Goal: Navigation & Orientation: Find specific page/section

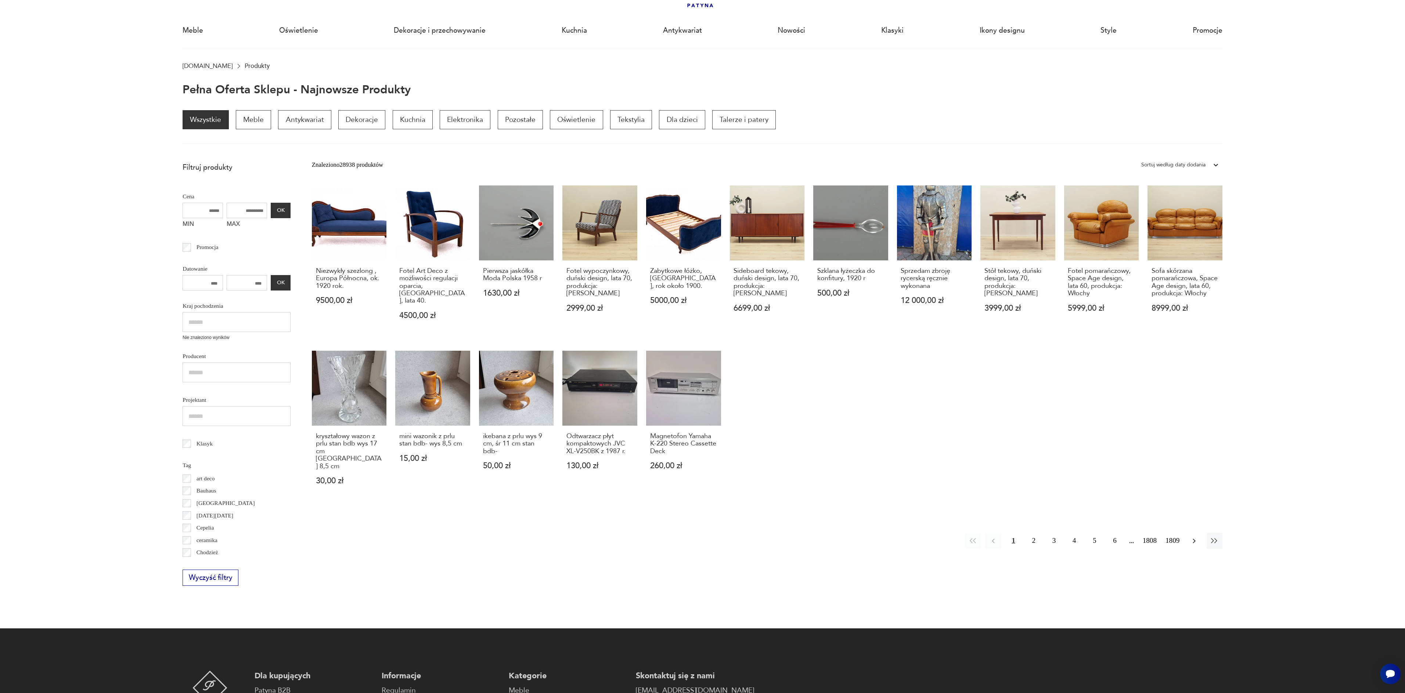
click at [1192, 537] on icon "button" at bounding box center [1194, 541] width 9 height 9
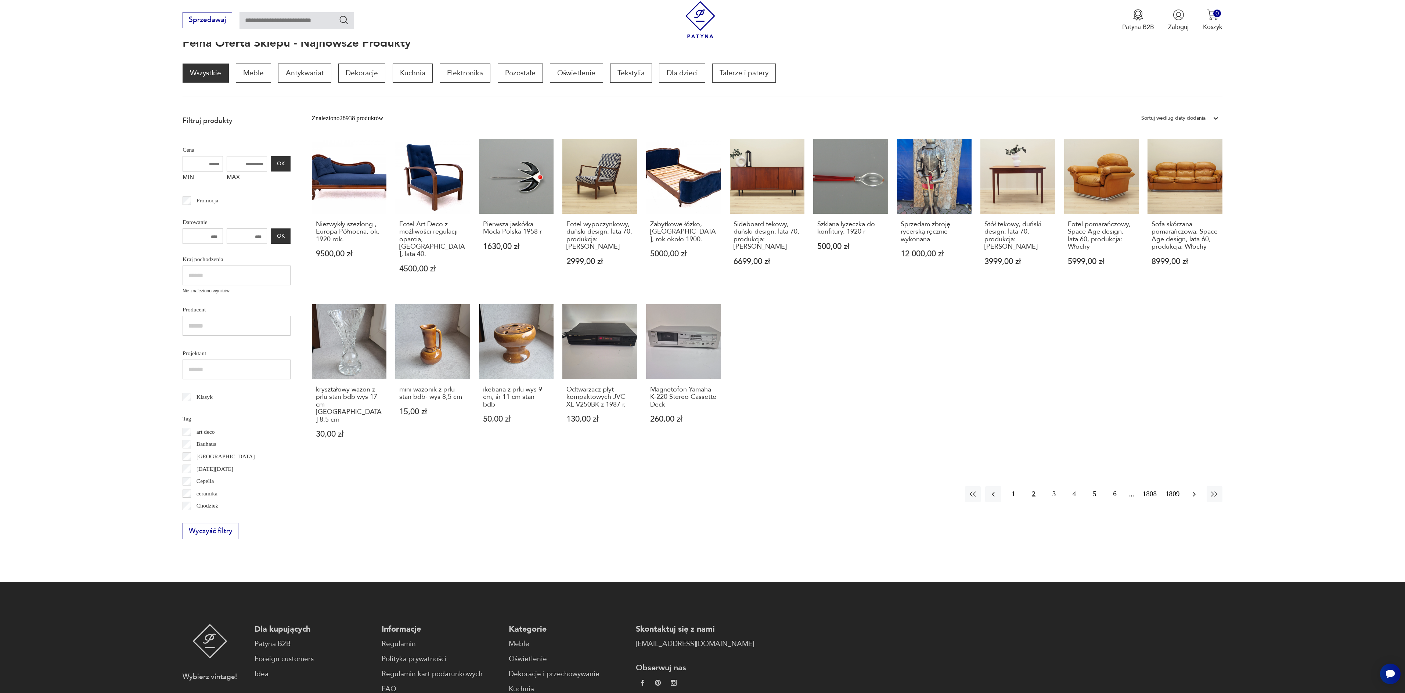
scroll to position [98, 0]
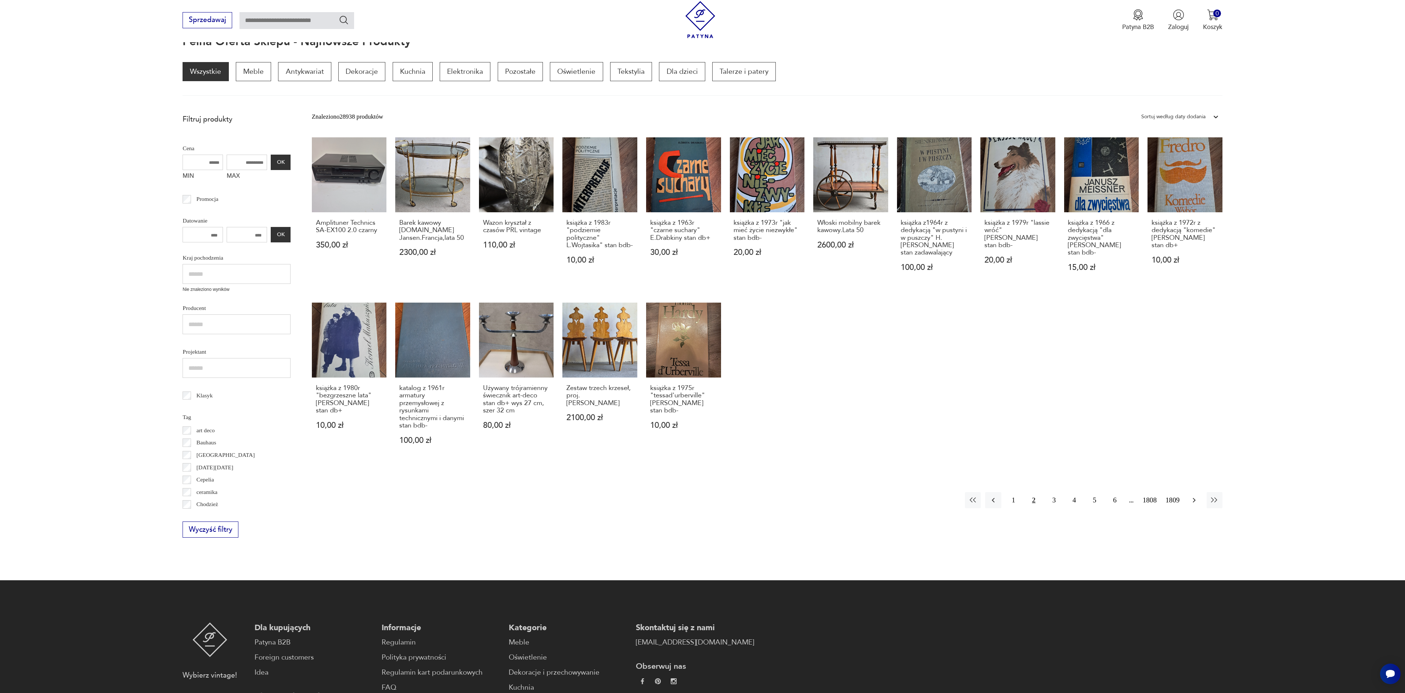
click at [1195, 506] on button "button" at bounding box center [1194, 500] width 16 height 16
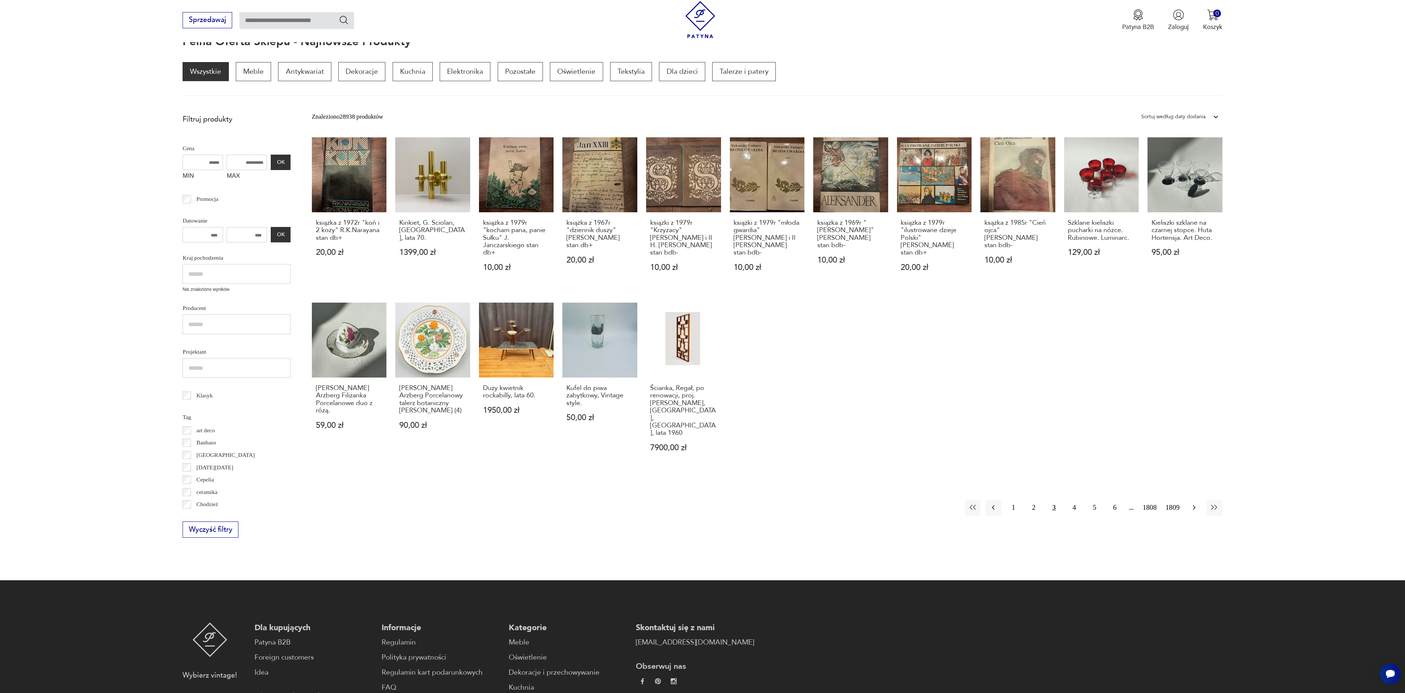
click at [1194, 506] on icon "button" at bounding box center [1194, 508] width 3 height 5
